Goal: Information Seeking & Learning: Learn about a topic

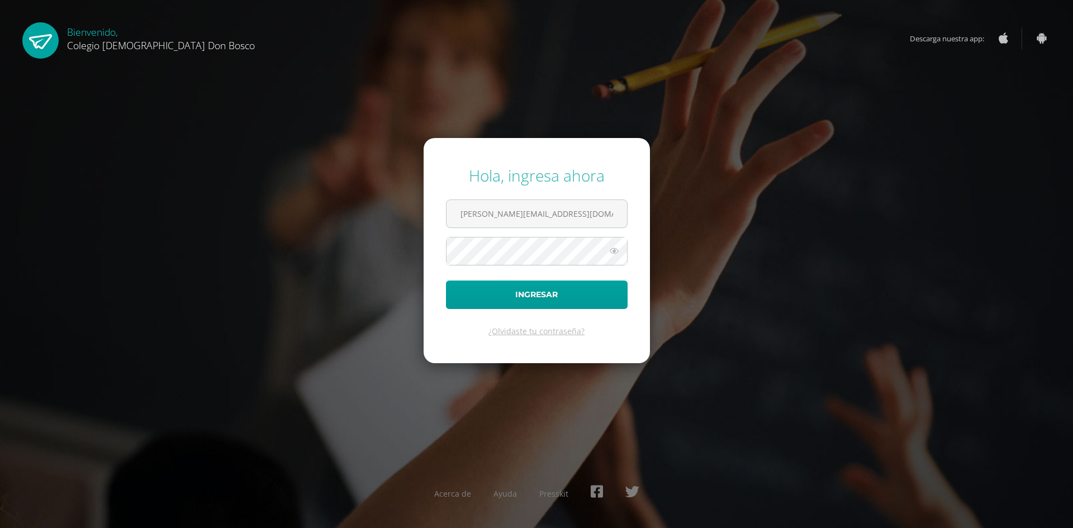
type input "d.lopez.1ddb@gmail.com"
click at [465, 239] on form "Hola, ingresa ahora d.lopez.1ddb@gmail.com Ingresar ¿Olvidaste tu contraseña?" at bounding box center [536, 250] width 226 height 225
click at [446, 280] on button "Ingresar" at bounding box center [537, 294] width 182 height 28
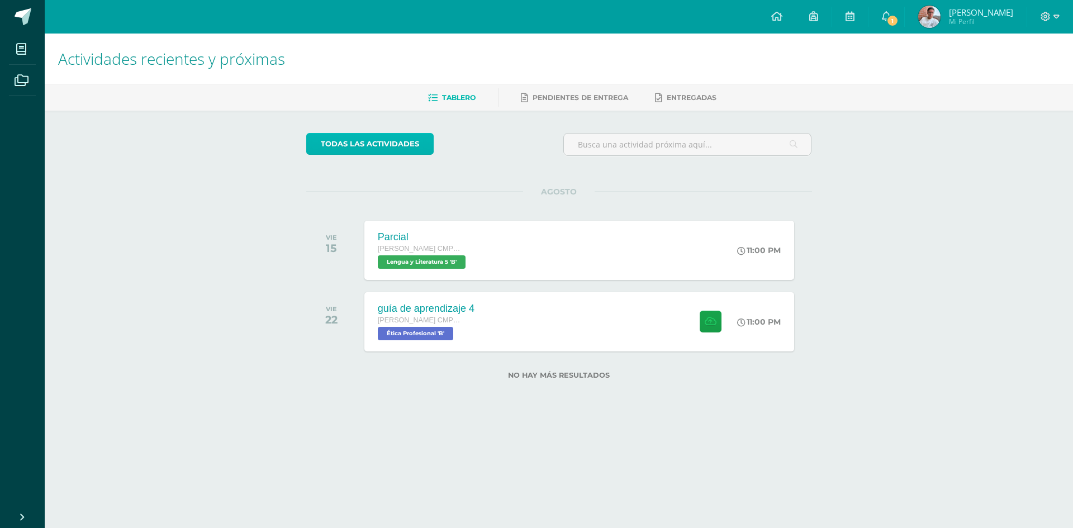
click at [368, 140] on link "todas las Actividades" at bounding box center [369, 144] width 127 height 22
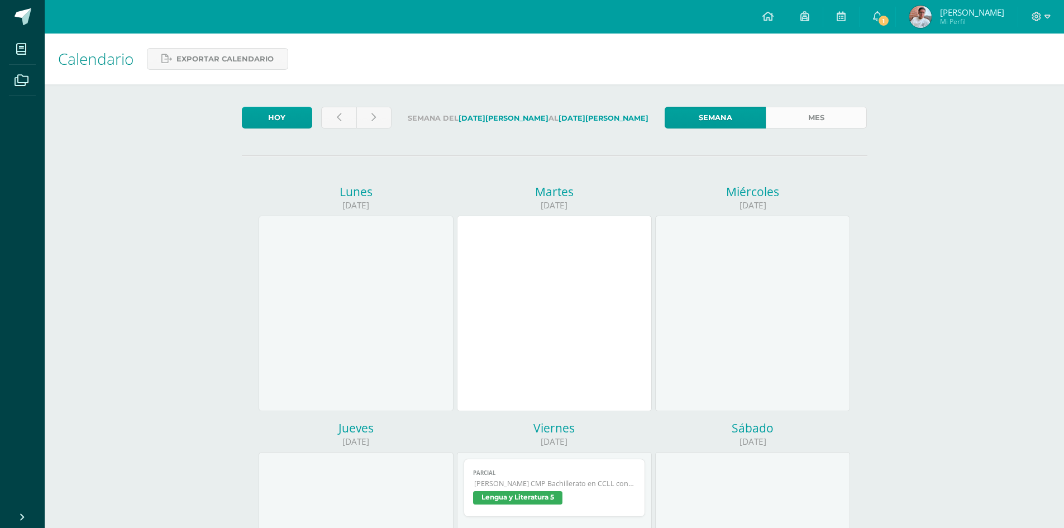
click at [820, 123] on link "Mes" at bounding box center [816, 118] width 101 height 22
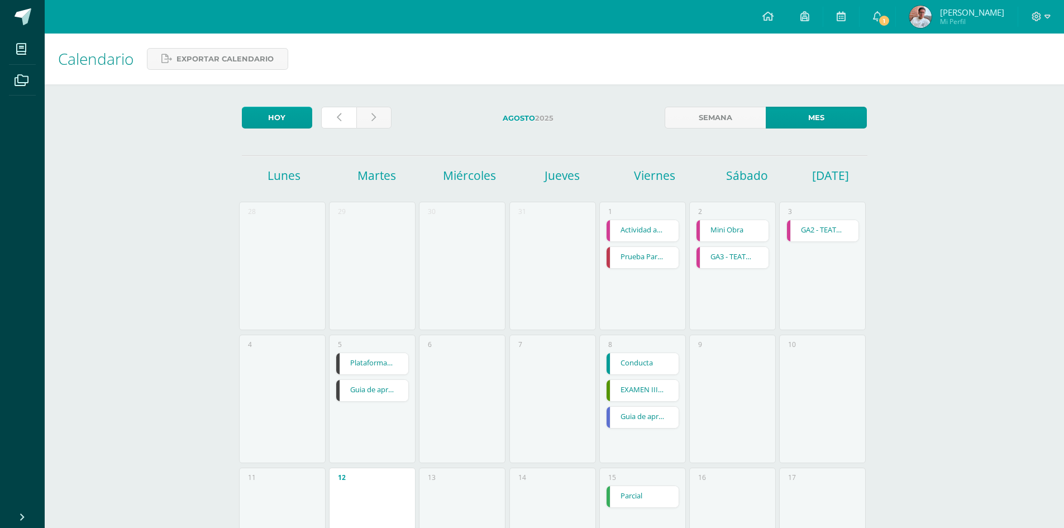
click at [337, 117] on icon at bounding box center [339, 117] width 4 height 9
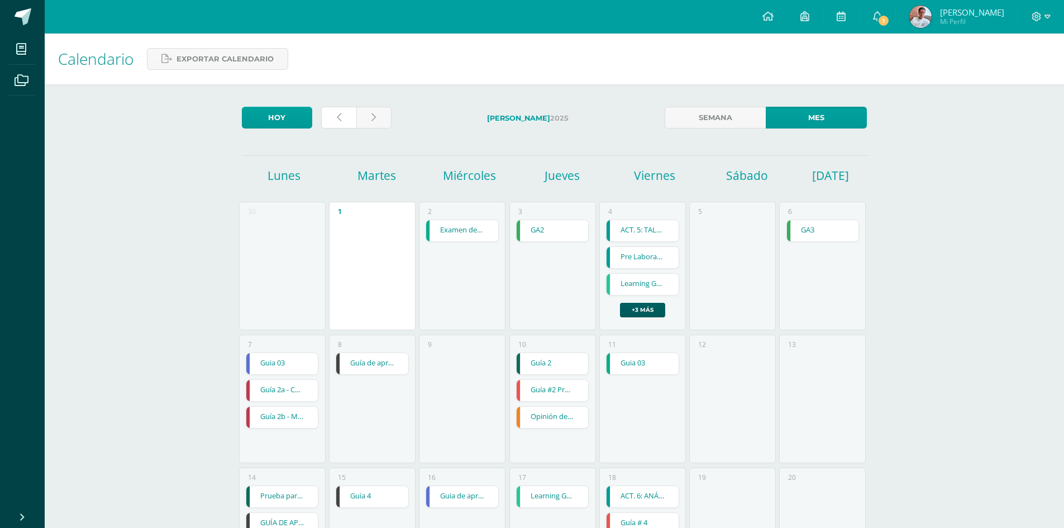
click at [337, 117] on icon at bounding box center [339, 117] width 4 height 9
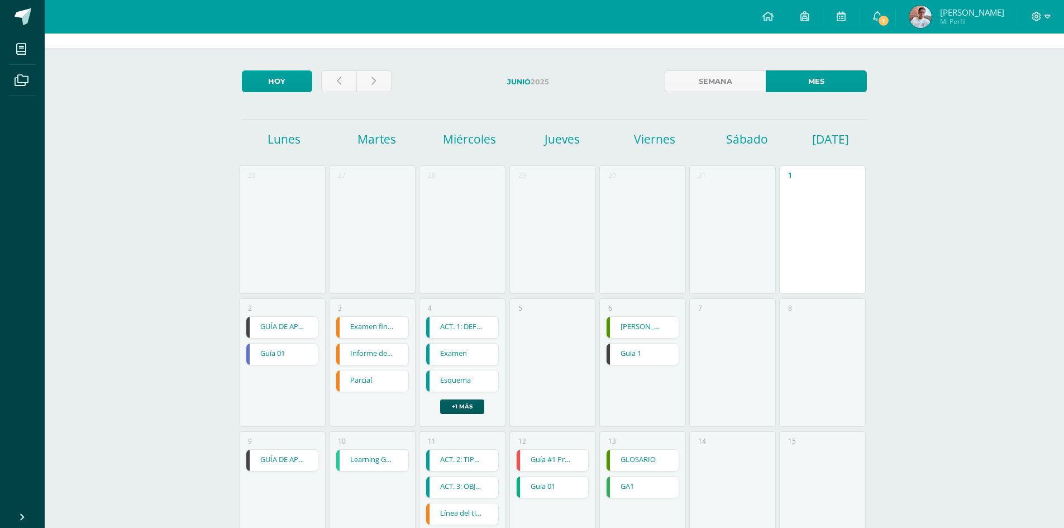
scroll to position [56, 0]
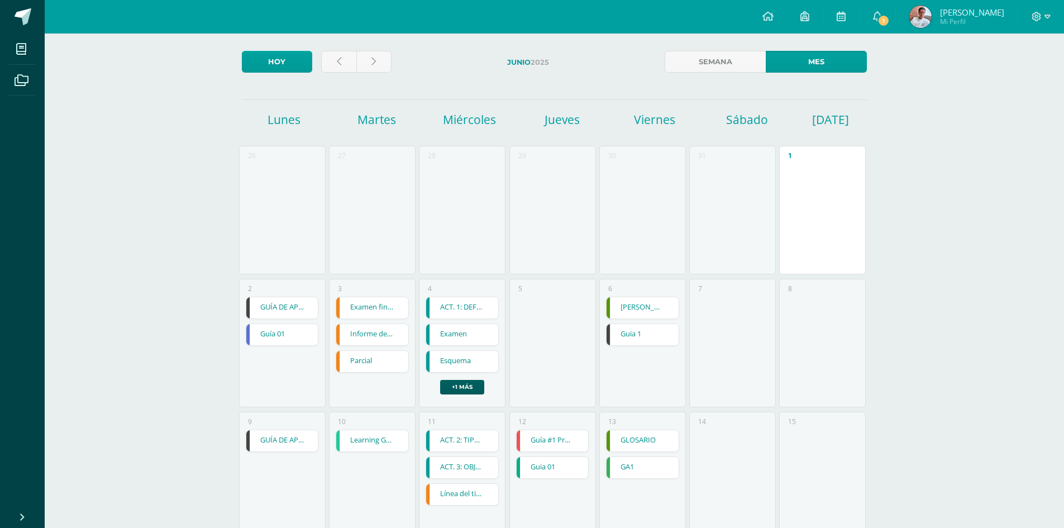
click at [293, 319] on div "GUÍA DE APRENDIZAJE 1" at bounding box center [282, 308] width 73 height 22
click at [291, 308] on link "GUÍA DE APRENDIZAJE 1" at bounding box center [282, 307] width 72 height 21
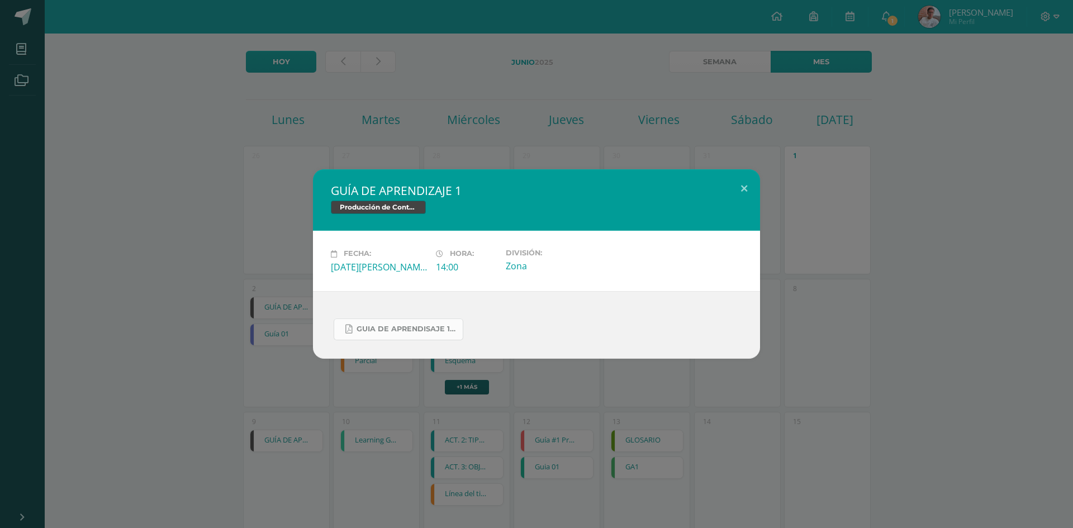
click at [445, 327] on span "Guia de aprendisaje 1 unidad 3.pdf" at bounding box center [406, 329] width 101 height 9
click at [477, 423] on div "GUÍA DE APRENDIZAJE 1 Producción de Contenidos Digitales Fecha: Lunes 02 de Jun…" at bounding box center [536, 264] width 1073 height 528
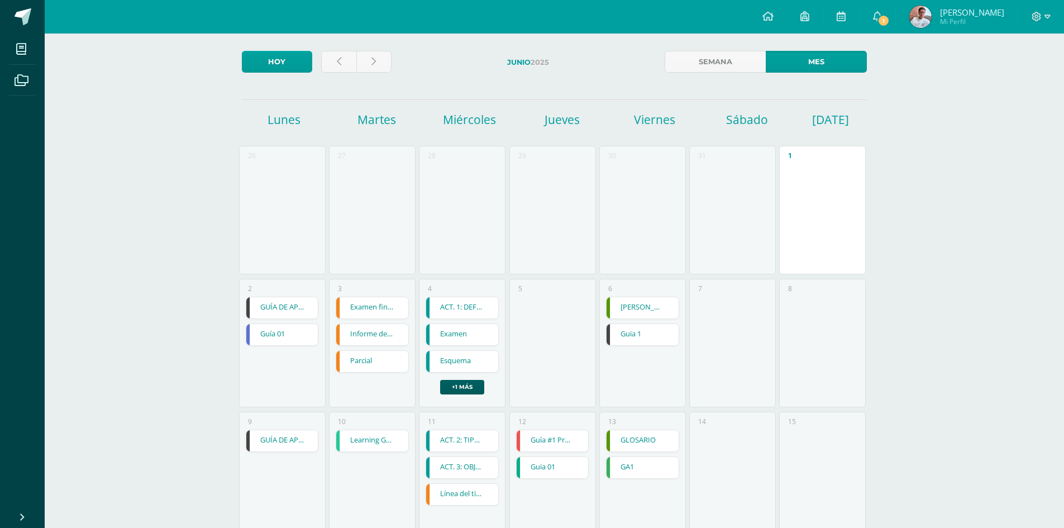
click at [305, 439] on link "GUÍA DE APRENDIZAJE 2" at bounding box center [282, 440] width 72 height 21
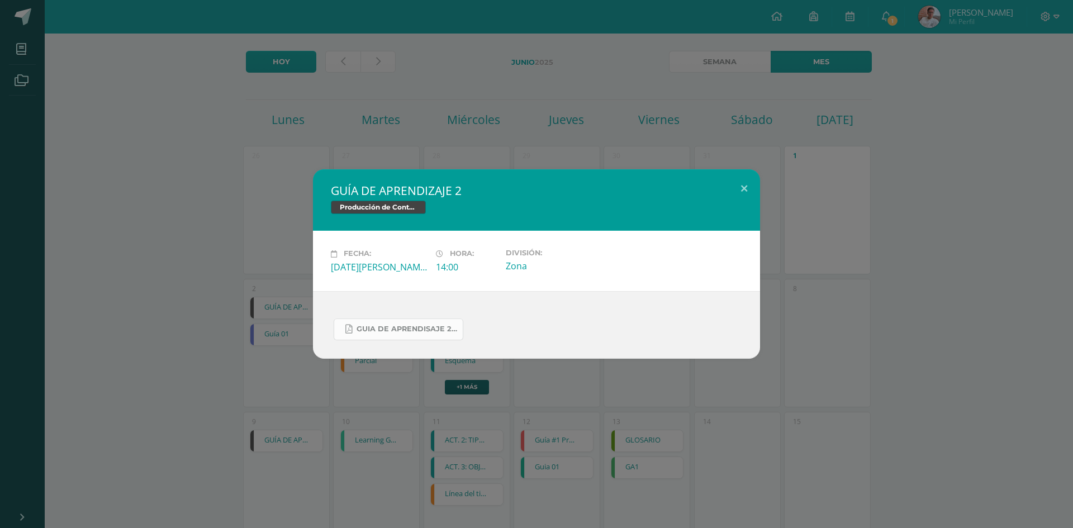
click at [459, 325] on link "Guia de aprendisaje 2 unidad 3.pdf" at bounding box center [399, 329] width 130 height 22
drag, startPoint x: 653, startPoint y: 435, endPoint x: 630, endPoint y: 428, distance: 23.9
click at [652, 435] on div "GUÍA DE APRENDIZAJE 2 Producción de Contenidos Digitales Fecha: Lunes 09 de Jun…" at bounding box center [536, 264] width 1073 height 528
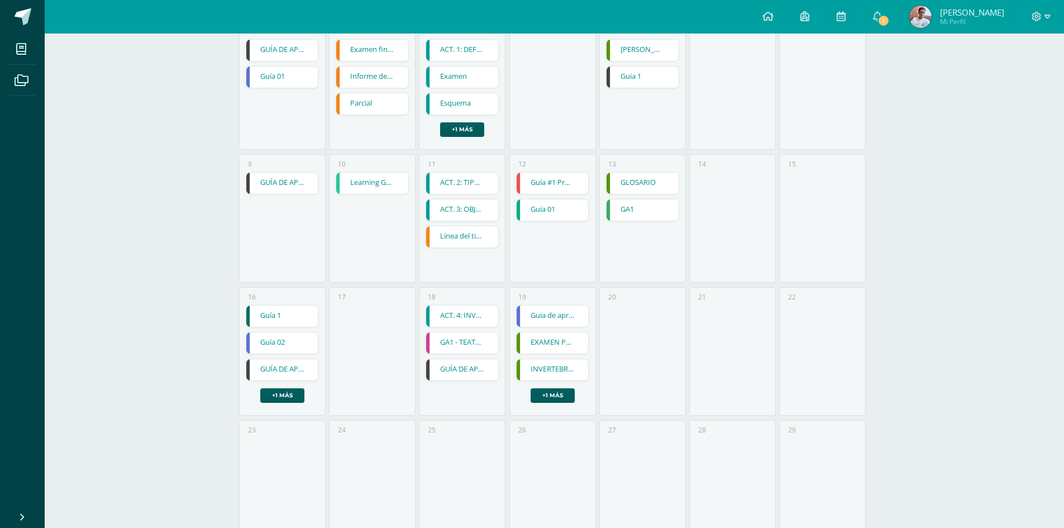
scroll to position [335, 0]
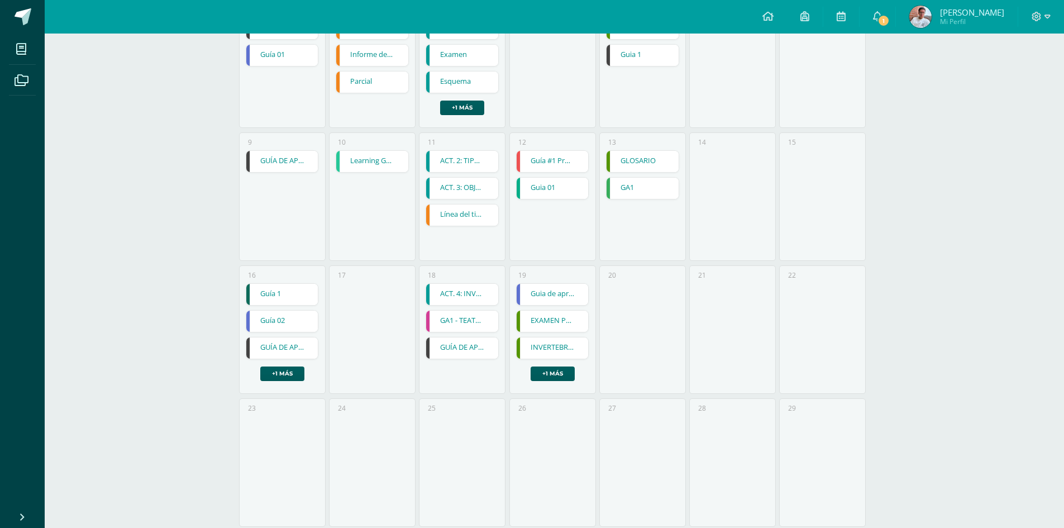
click at [288, 356] on link "GUÍA DE APRENDIZAJE 3" at bounding box center [282, 347] width 72 height 21
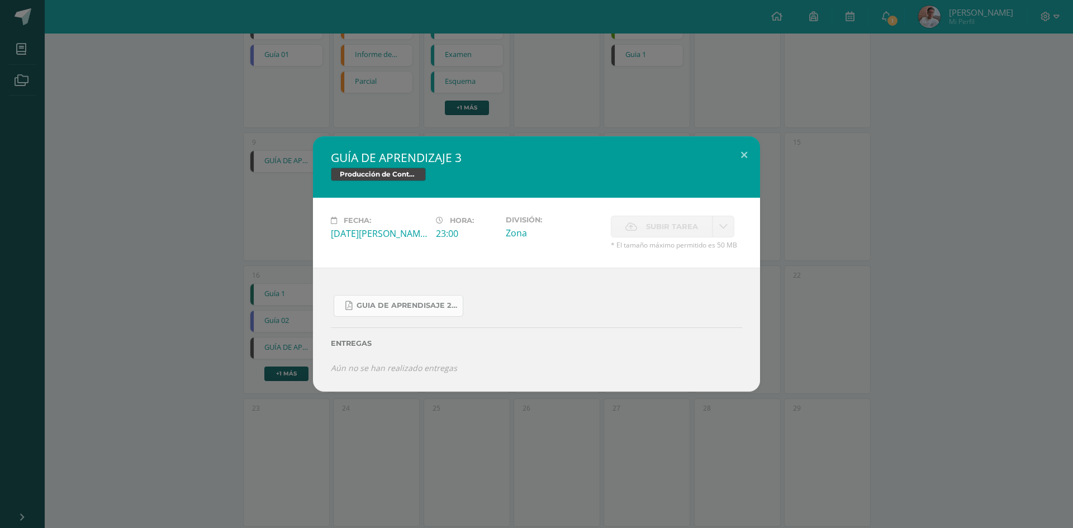
click at [429, 307] on span "Guia de aprendisaje 2 unidad 3.pdf" at bounding box center [406, 305] width 101 height 9
drag, startPoint x: 475, startPoint y: 165, endPoint x: 426, endPoint y: 160, distance: 48.9
click at [426, 160] on div "GUÍA DE APRENDIZAJE 3 Producción de Contenidos Digitales" at bounding box center [536, 166] width 447 height 61
click at [460, 162] on h2 "GUÍA DE APRENDIZAJE 3" at bounding box center [536, 158] width 411 height 16
click at [563, 410] on div "GUÍA DE APRENDIZAJE 3 Producción de Contenidos Digitales Fecha: Lunes 16 de Jun…" at bounding box center [536, 264] width 1073 height 528
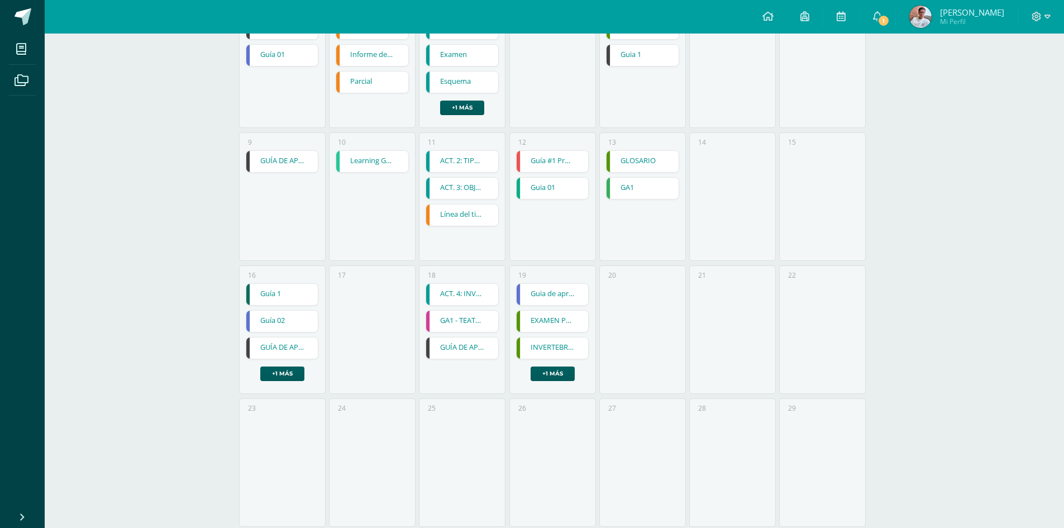
click at [472, 342] on link "GUÍA DE APRENDIZAJE NO 2 - TRABAJO VIRTUAL EN CASA" at bounding box center [462, 347] width 72 height 21
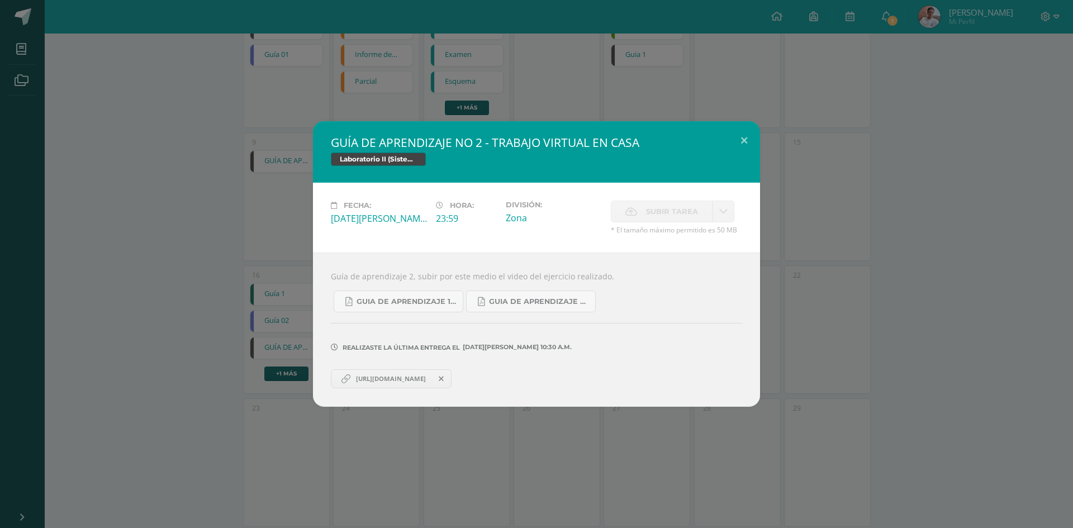
click at [691, 103] on div "GUÍA DE APRENDIZAJE NO 2 - TRABAJO VIRTUAL EN CASA Laboratorio II (Sistema Oper…" at bounding box center [536, 264] width 1073 height 528
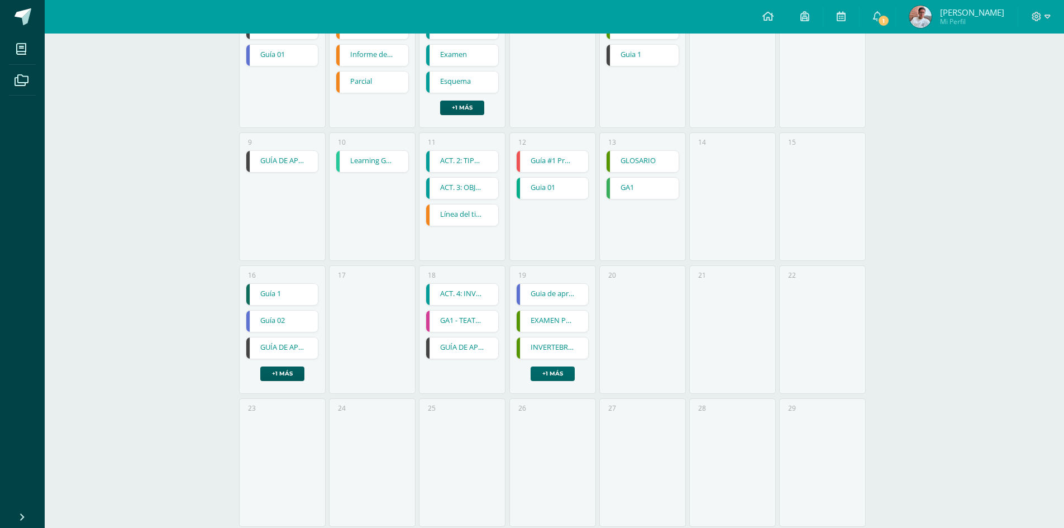
click at [562, 370] on link "+1 más" at bounding box center [553, 373] width 44 height 15
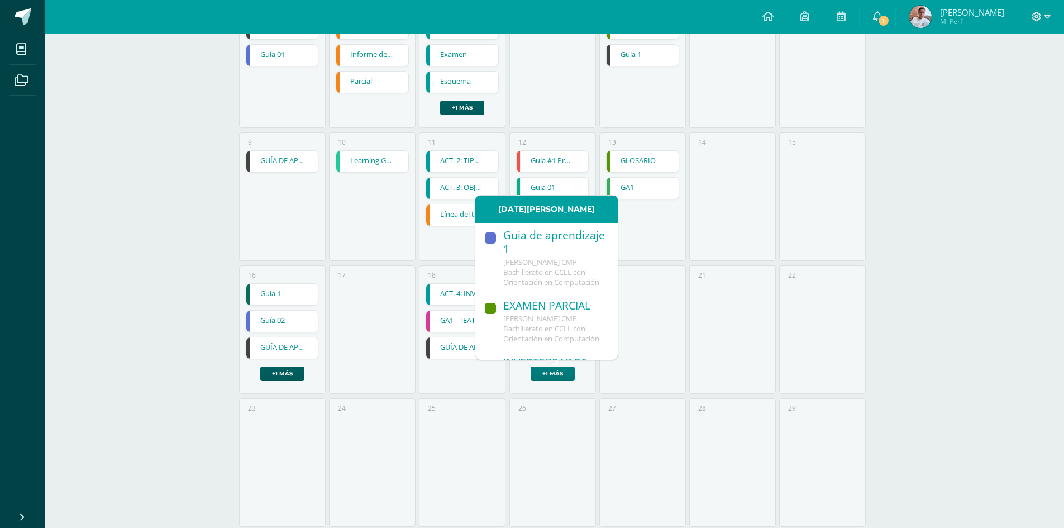
scroll to position [143, 0]
click at [764, 356] on div "21" at bounding box center [732, 329] width 87 height 128
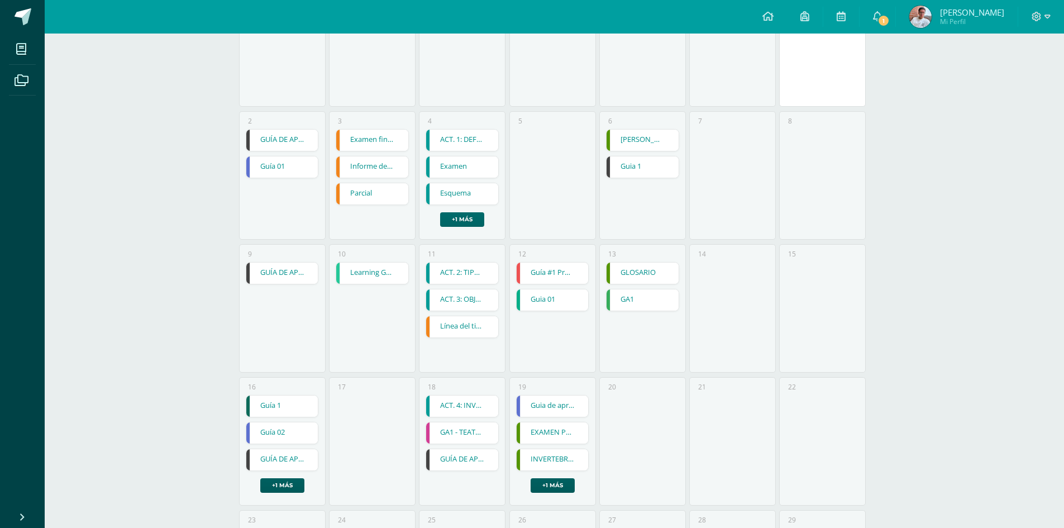
scroll to position [56, 0]
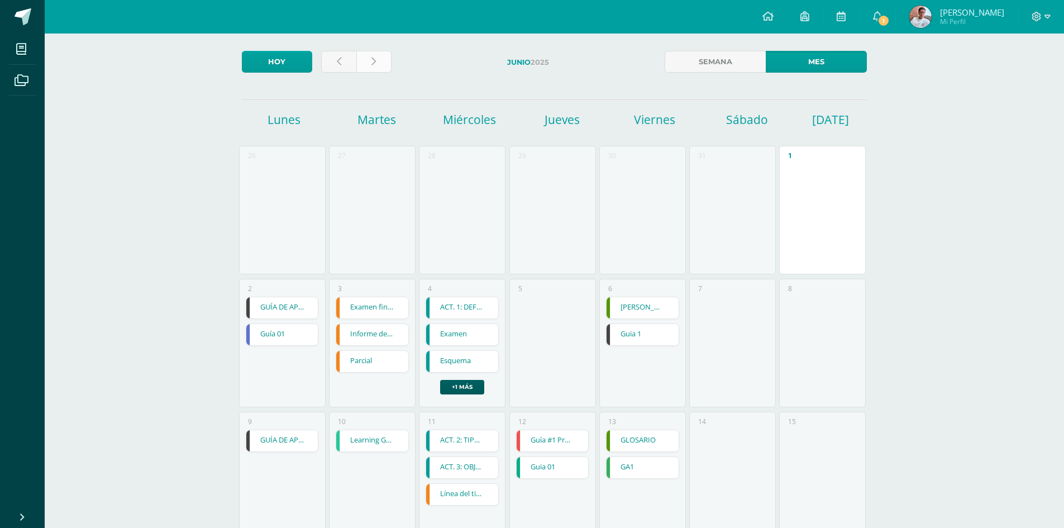
click at [366, 63] on link at bounding box center [373, 62] width 35 height 22
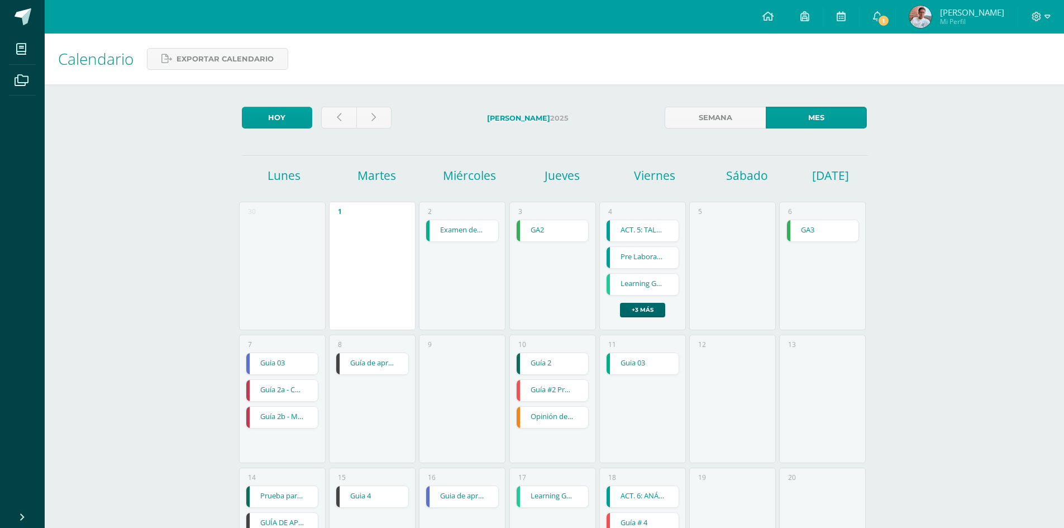
click at [626, 303] on link "+3 más" at bounding box center [642, 310] width 45 height 15
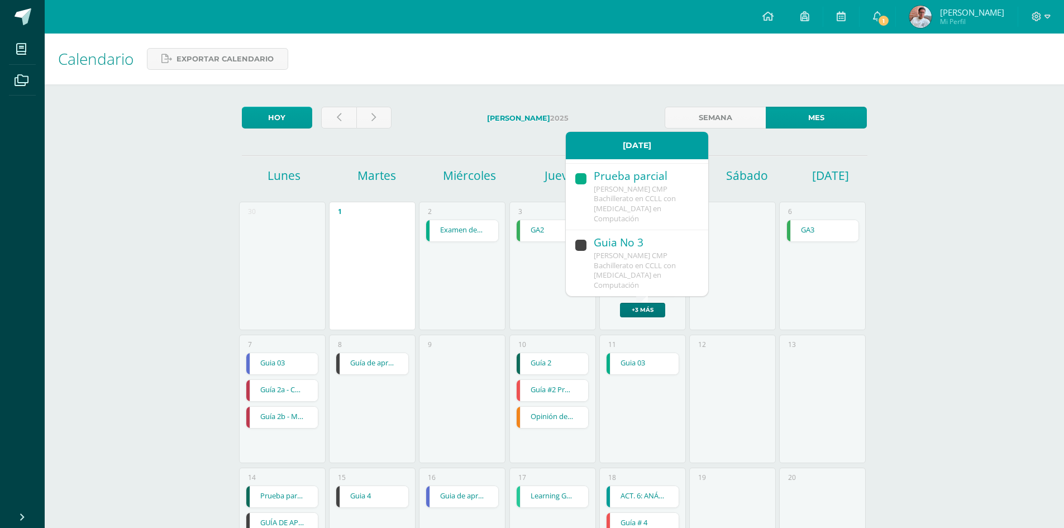
scroll to position [290, 0]
click at [626, 261] on span "[PERSON_NAME] CMP Bachillerato en CCLL con [MEDICAL_DATA] en Computación" at bounding box center [635, 270] width 82 height 40
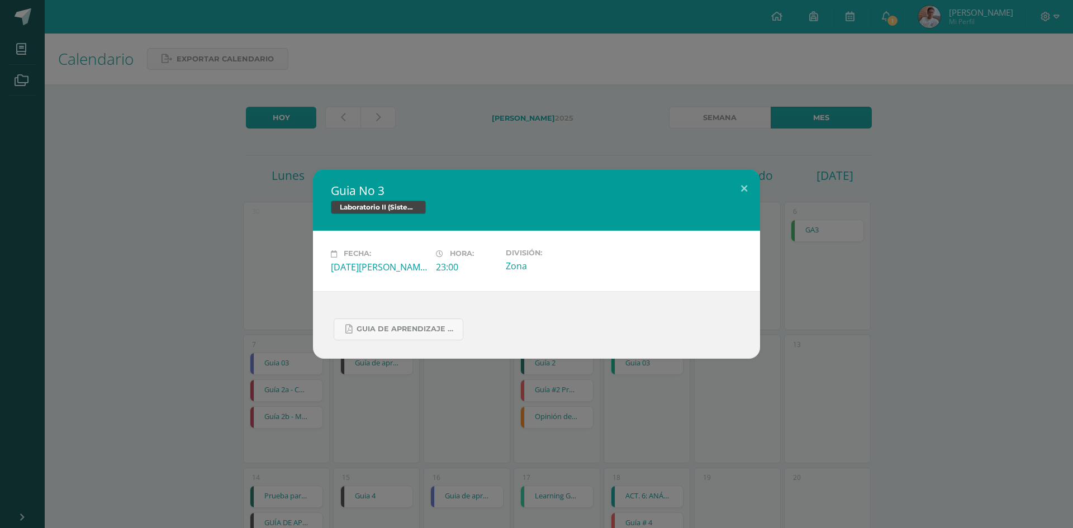
drag, startPoint x: 353, startPoint y: 202, endPoint x: 377, endPoint y: 206, distance: 24.8
click at [377, 206] on span "Laboratorio II (Sistema Operativo Macintoch)" at bounding box center [378, 207] width 95 height 13
click at [389, 415] on div "Guia No 3 Laboratorio II (Sistema Operativo Macintoch) Fecha: [DATE][PERSON_NAM…" at bounding box center [536, 264] width 1073 height 528
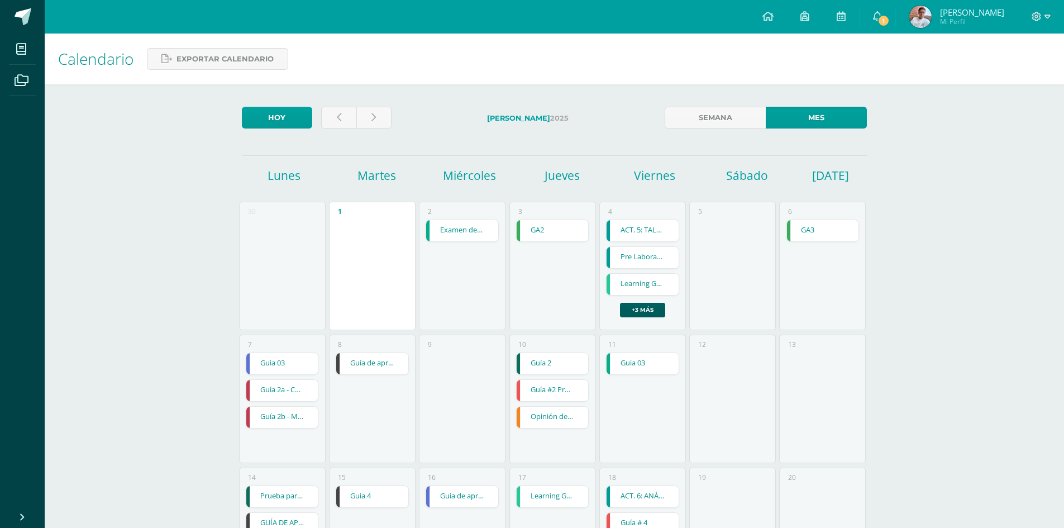
click at [387, 372] on link "Guía de aprendizaje 2" at bounding box center [372, 363] width 72 height 21
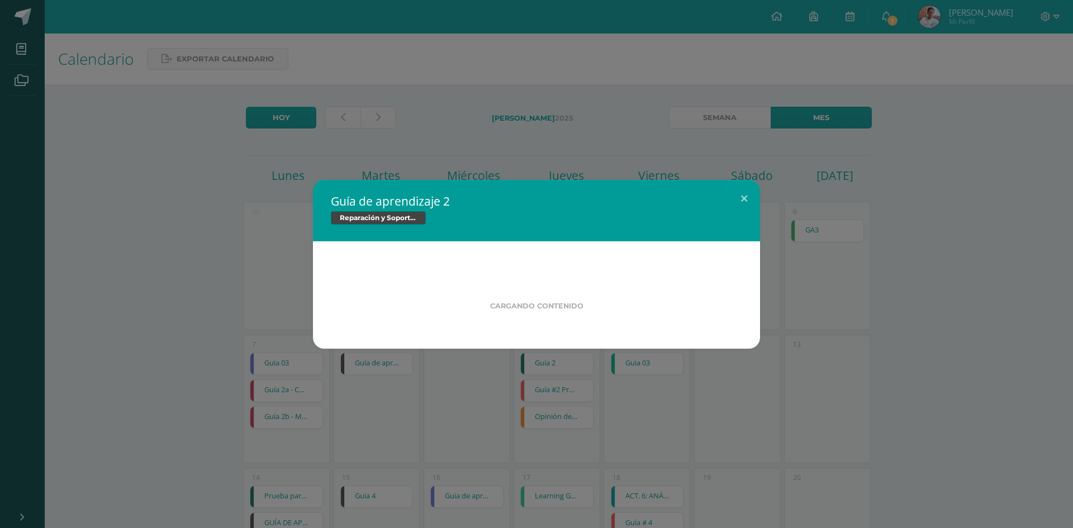
click at [463, 132] on div "Guía de aprendizaje 2 Reparación y Soporte Técnico CISCO Cargando contenido Loa…" at bounding box center [536, 264] width 1073 height 528
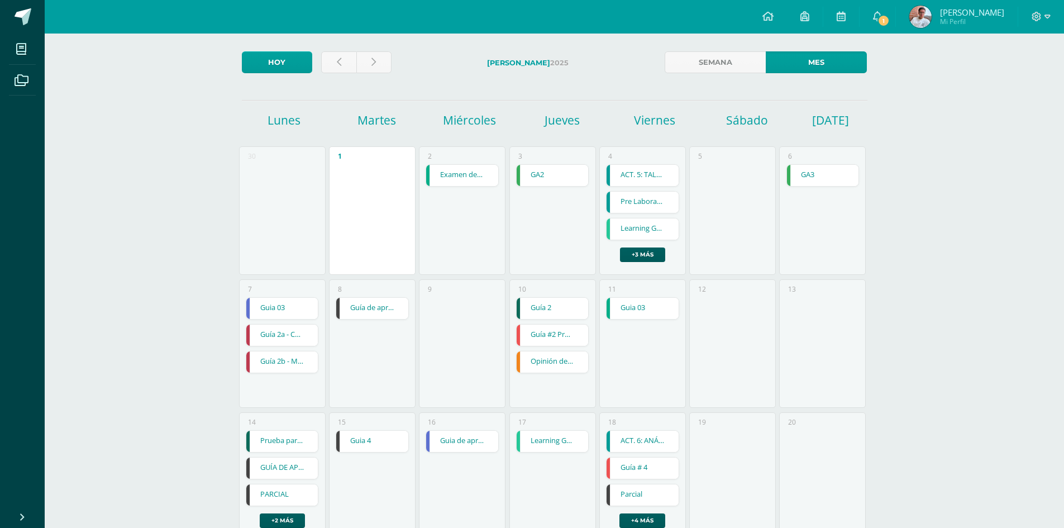
scroll to position [56, 0]
click at [347, 446] on link "Guia 4" at bounding box center [372, 440] width 72 height 21
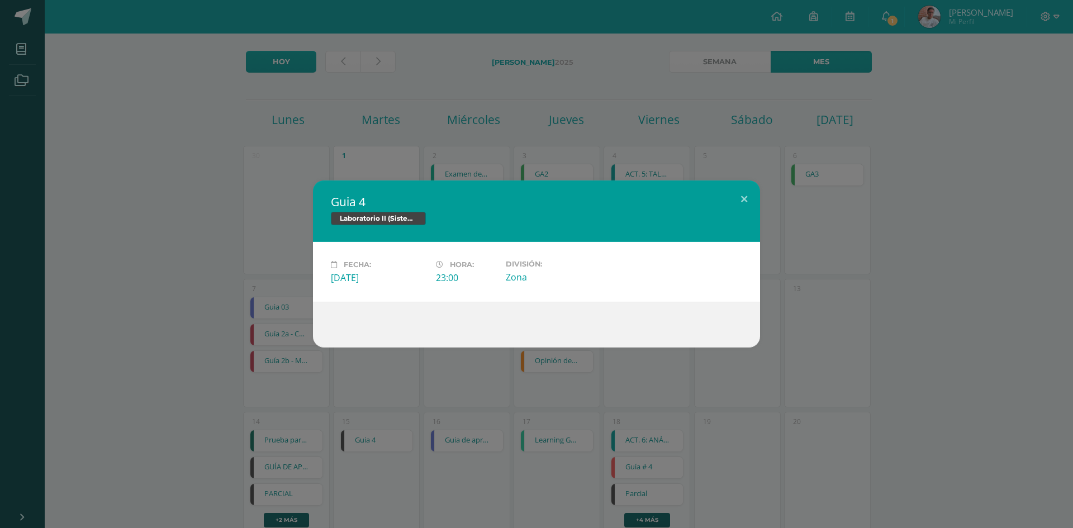
click at [504, 158] on div "Guia 4 Laboratorio II (Sistema Operativo Macintoch) Fecha: [DATE][PERSON_NAME]:…" at bounding box center [536, 264] width 1073 height 528
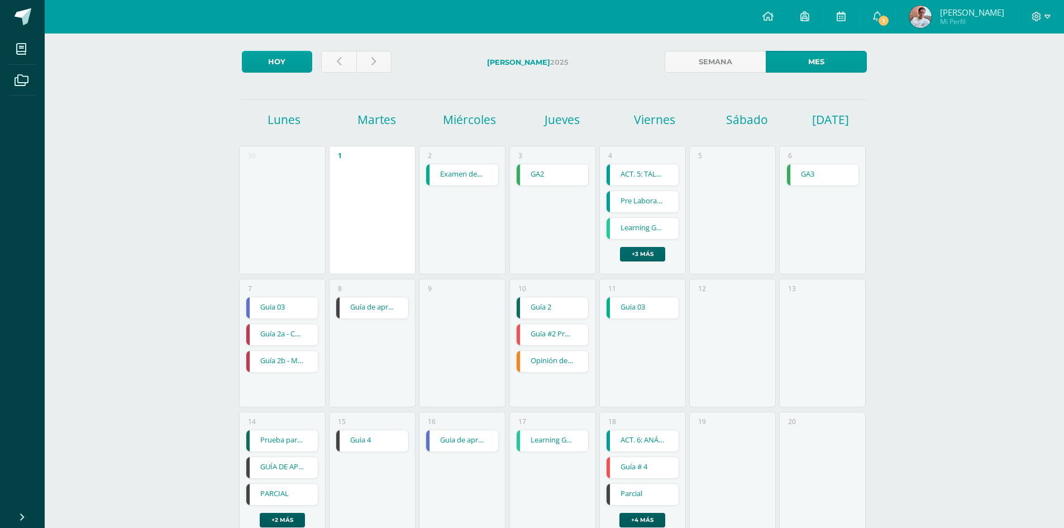
click at [648, 255] on link "+3 más" at bounding box center [642, 254] width 45 height 15
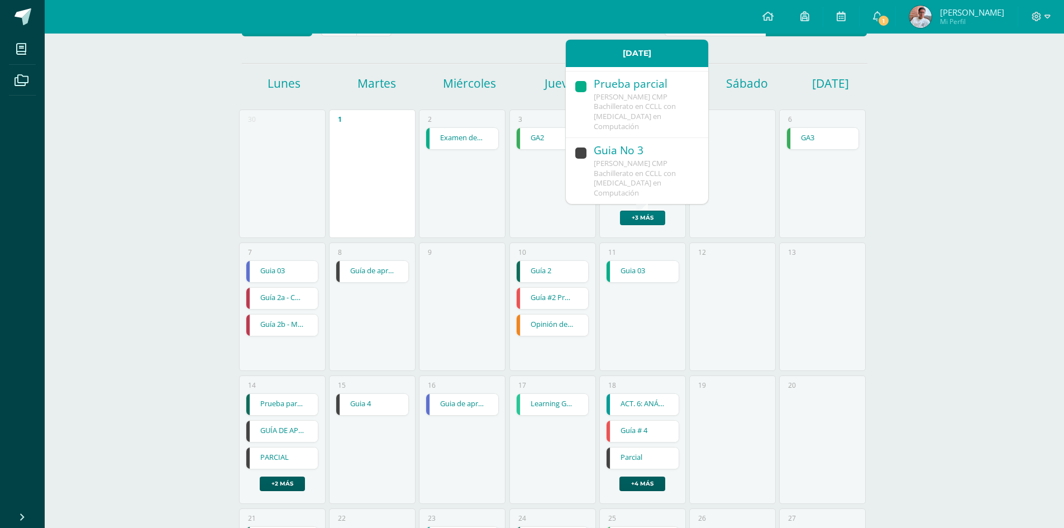
scroll to position [112, 0]
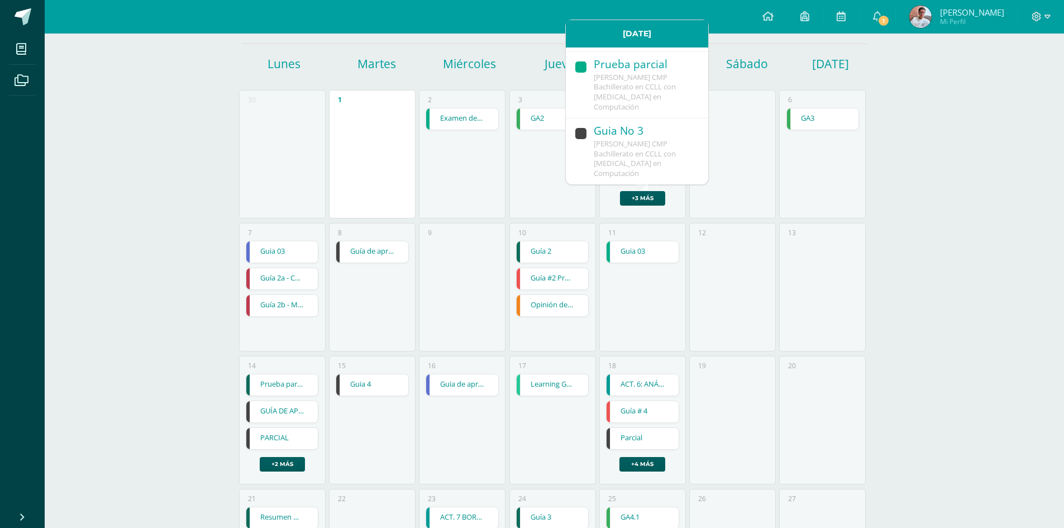
click at [635, 135] on div "Guia No 3" at bounding box center [645, 131] width 103 height 15
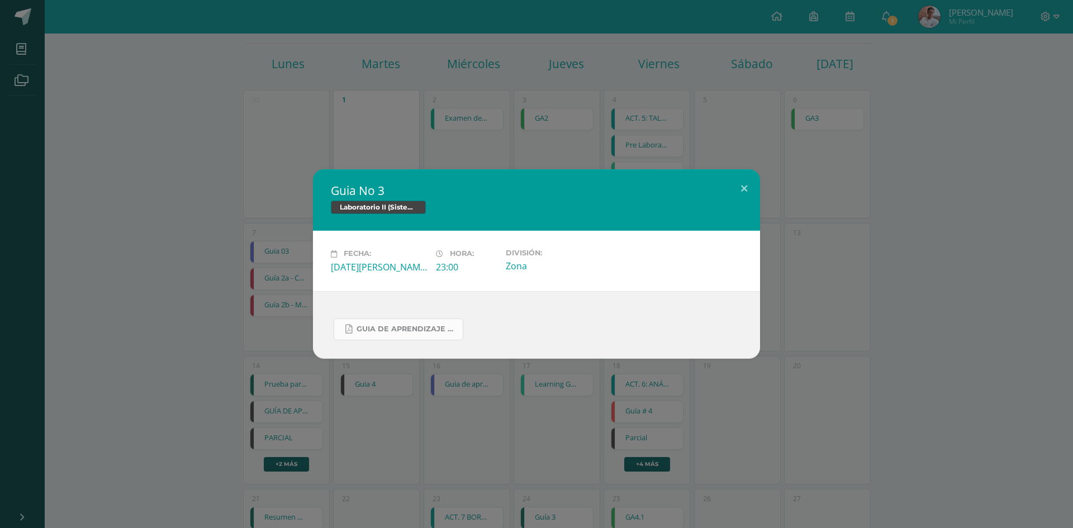
click at [407, 327] on span "Guia de aprendizaje 3 III Unidad.pdf" at bounding box center [406, 329] width 101 height 9
click at [279, 190] on div "Guia No 3 Laboratorio II (Sistema Operativo Macintoch) Fecha: [DATE][PERSON_NAM…" at bounding box center [536, 263] width 1064 height 189
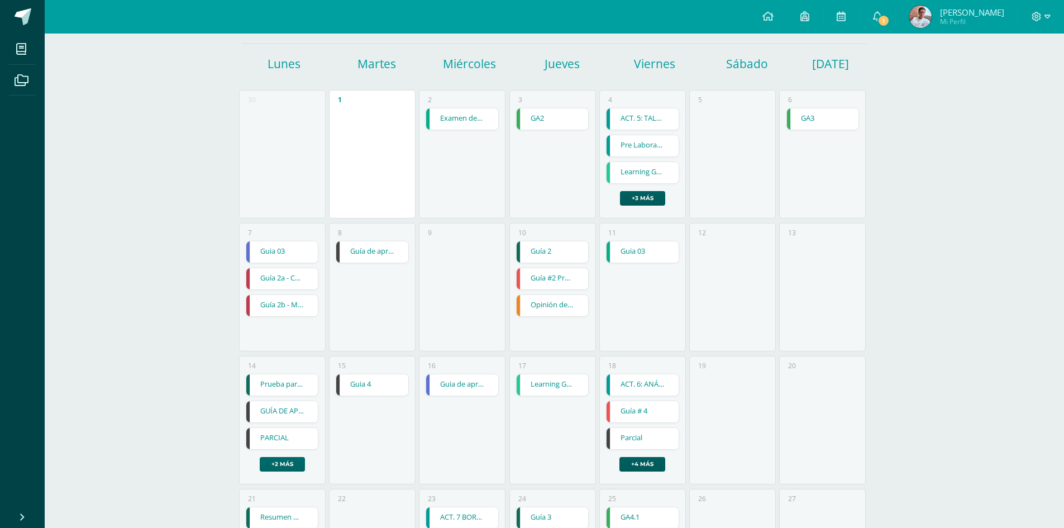
click at [299, 466] on link "+2 más" at bounding box center [282, 464] width 45 height 15
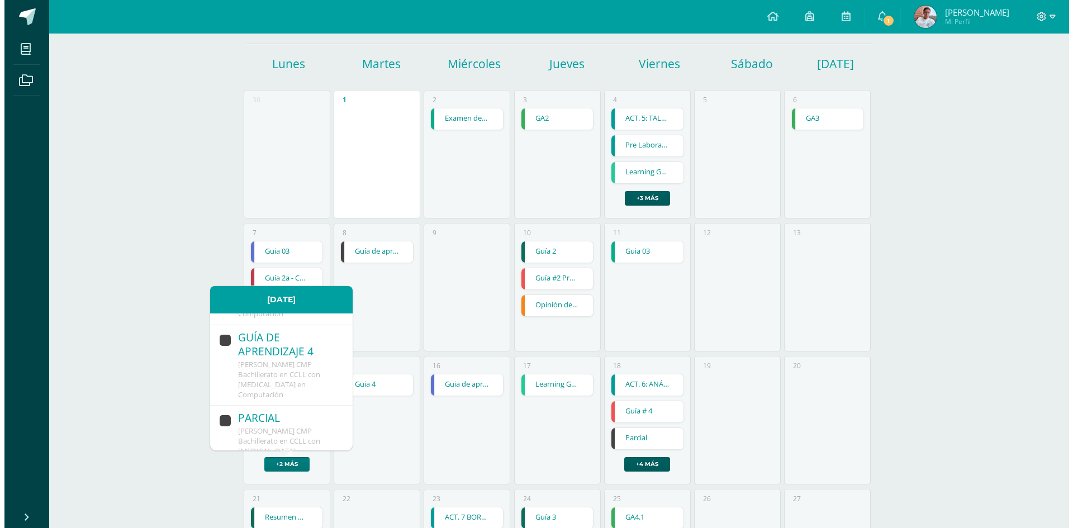
scroll to position [56, 0]
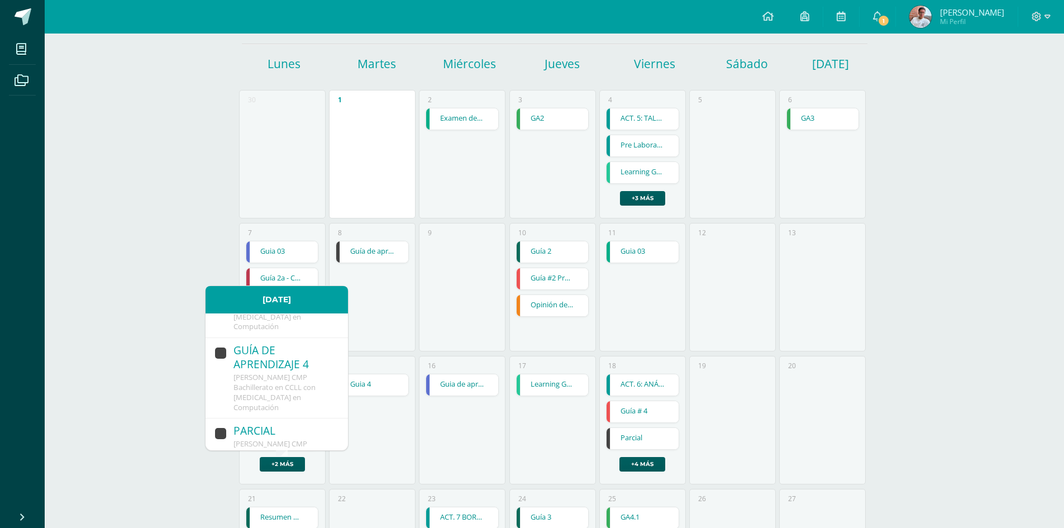
click at [289, 378] on span "[PERSON_NAME] CMP Bachillerato en CCLL con [MEDICAL_DATA] en Computación" at bounding box center [275, 392] width 82 height 40
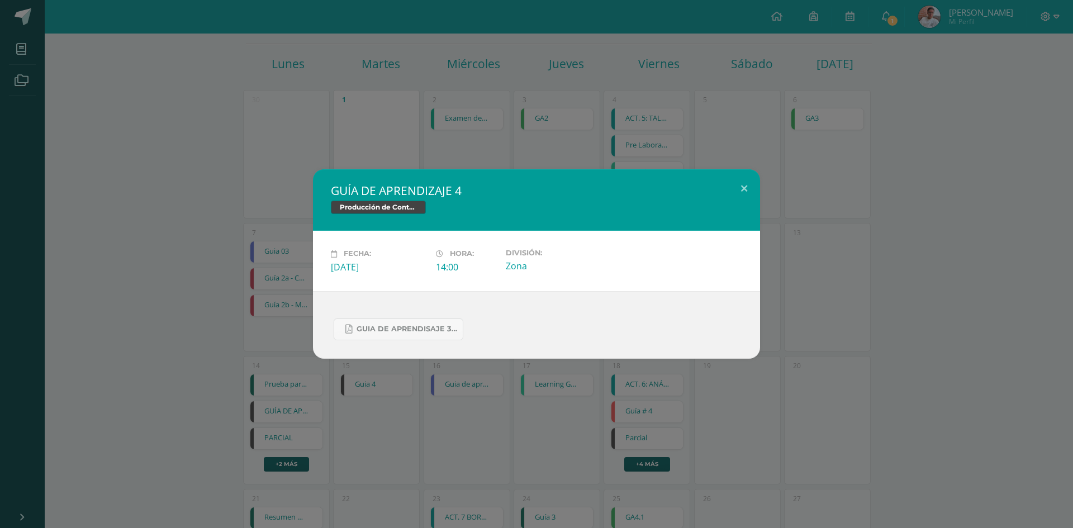
click at [408, 206] on span "Producción de Contenidos Digitales" at bounding box center [378, 207] width 95 height 13
click at [397, 325] on span "Guia de aprendisaje 3 unidad 3.pdf" at bounding box center [406, 329] width 101 height 9
